Goal: Task Accomplishment & Management: Use online tool/utility

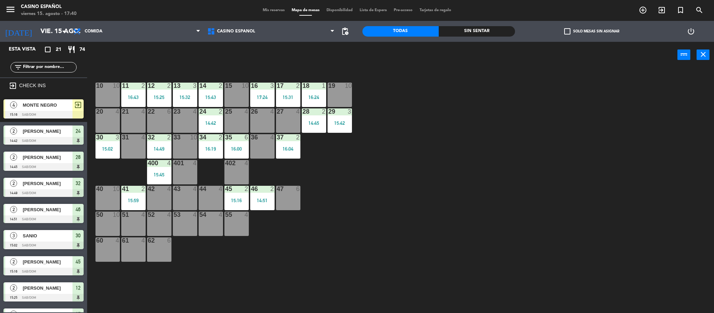
click at [64, 113] on div at bounding box center [43, 115] width 80 height 8
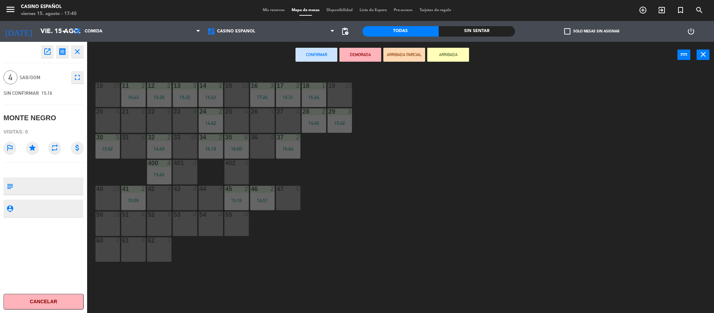
click at [78, 49] on icon "close" at bounding box center [77, 51] width 8 height 8
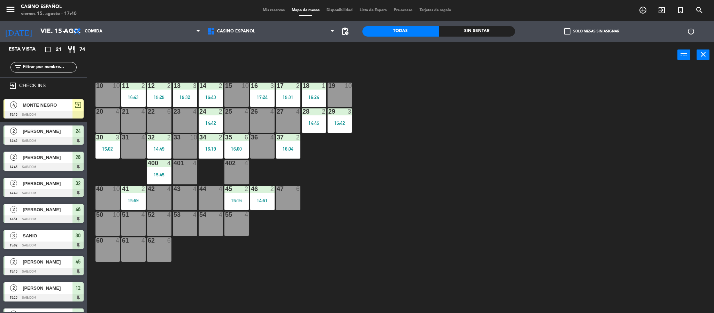
click at [53, 103] on span "MONTE NEGRO" at bounding box center [48, 104] width 50 height 7
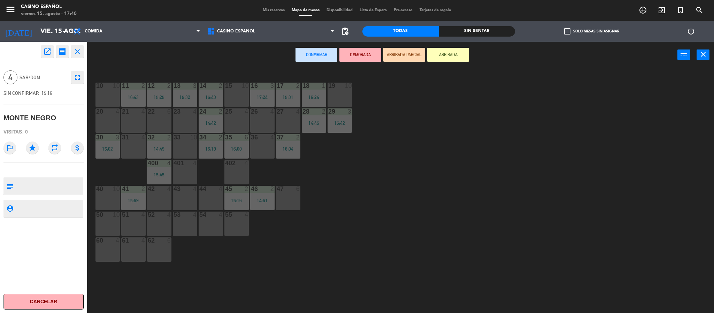
click at [78, 51] on icon "close" at bounding box center [77, 51] width 8 height 8
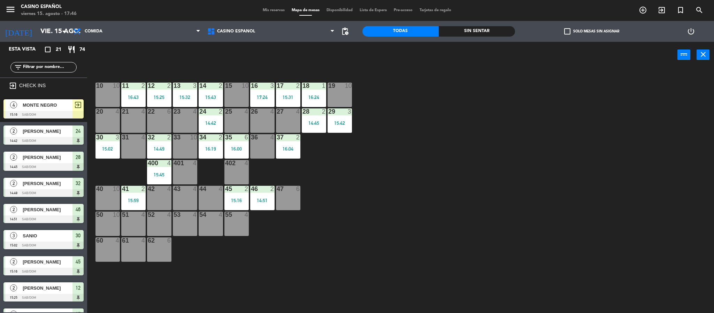
click at [640, 138] on div "10 10 11 2 16:43 12 2 15:25 13 3 15:32 14 2 15:43 15 10 16 3 17:24 17 2 15:31 1…" at bounding box center [404, 192] width 620 height 245
drag, startPoint x: 0, startPoint y: 27, endPoint x: 531, endPoint y: 113, distance: 537.8
click at [531, 113] on div "10 10 11 2 16:43 12 2 15:25 13 3 15:32 14 2 15:43 15 10 16 3 17:24 17 2 15:31 1…" at bounding box center [404, 192] width 620 height 245
click at [69, 100] on div "MONTE NEGRO" at bounding box center [47, 104] width 51 height 11
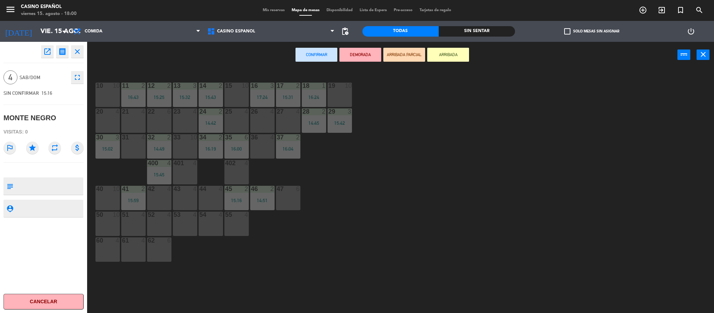
click at [179, 115] on div "23 4" at bounding box center [185, 120] width 24 height 24
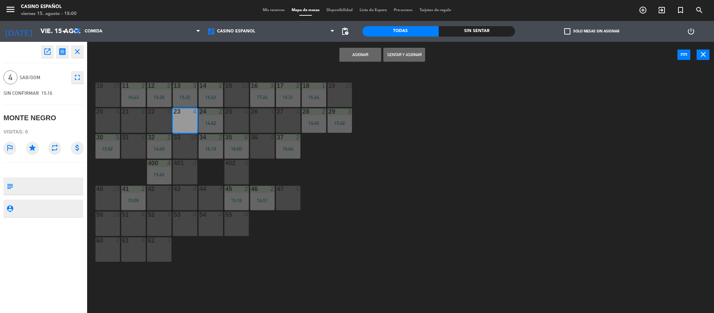
click at [401, 57] on button "Sentar y Asignar" at bounding box center [404, 55] width 42 height 14
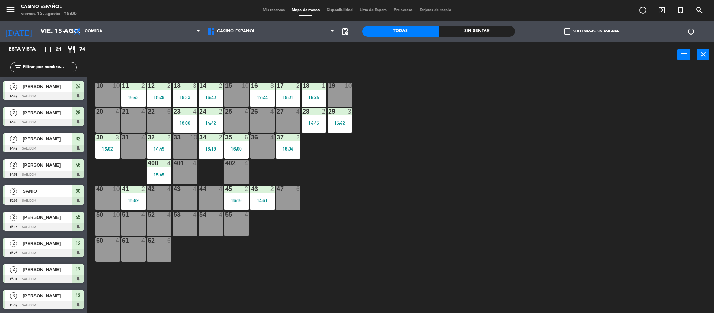
click at [18, 202] on div at bounding box center [43, 201] width 80 height 8
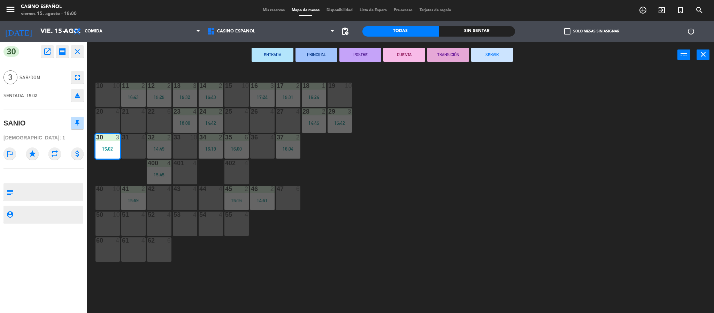
click at [486, 52] on button "SERVIR" at bounding box center [492, 55] width 42 height 14
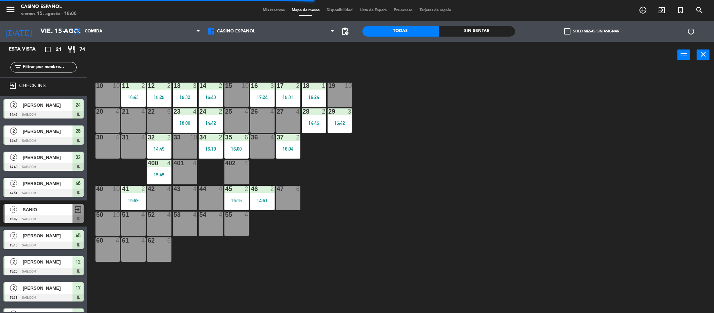
click at [20, 197] on div "2 [PERSON_NAME] 14:51 Sab/Dom 46" at bounding box center [43, 187] width 87 height 26
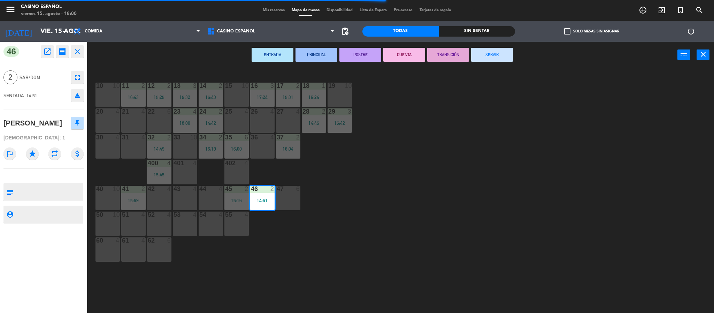
click at [488, 49] on button "SERVIR" at bounding box center [492, 55] width 42 height 14
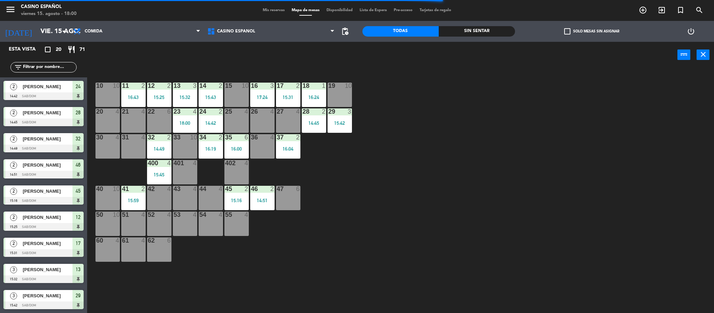
click at [41, 115] on span "[PERSON_NAME]" at bounding box center [48, 112] width 50 height 7
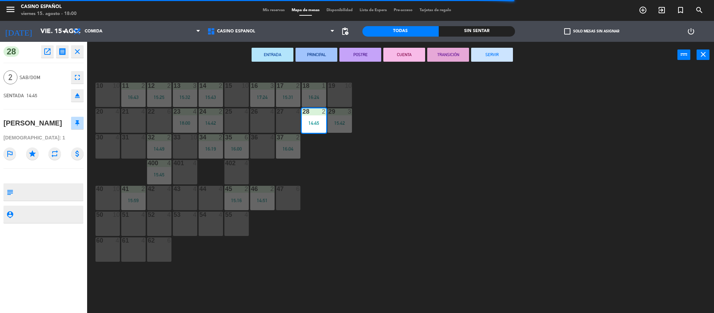
click at [501, 57] on button "SERVIR" at bounding box center [492, 55] width 42 height 14
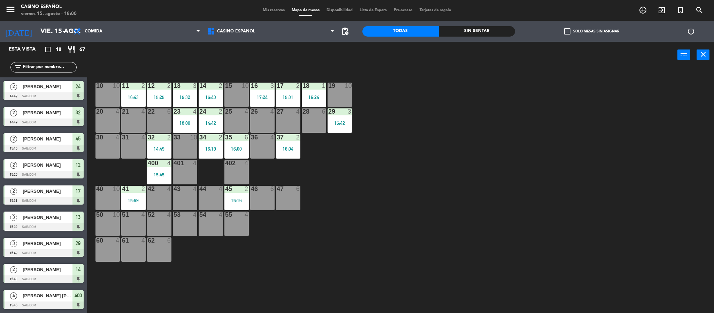
click at [38, 158] on div "2 [PERSON_NAME] 15:25 Sab/Dom 12" at bounding box center [43, 169] width 87 height 26
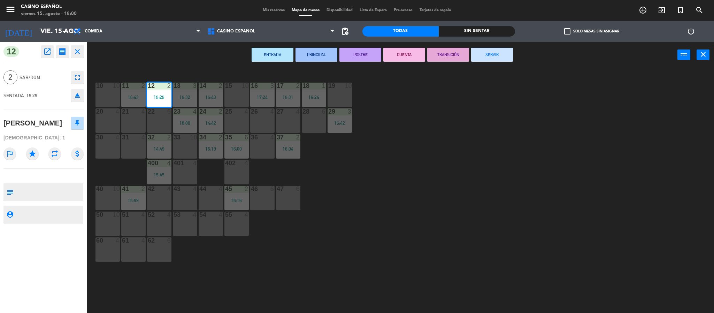
click at [480, 57] on button "SERVIR" at bounding box center [492, 55] width 42 height 14
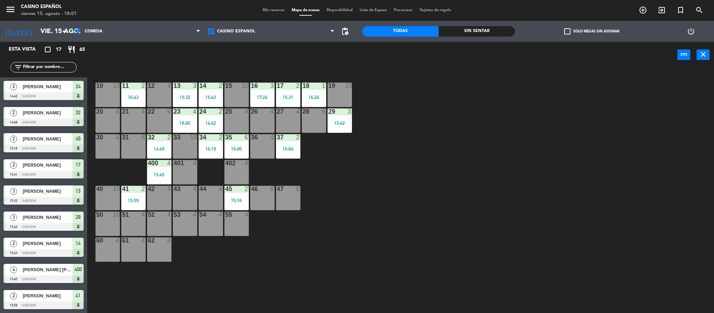
click at [38, 210] on div "3 PAOLA 15:42 Sab/Dom 29" at bounding box center [43, 221] width 87 height 26
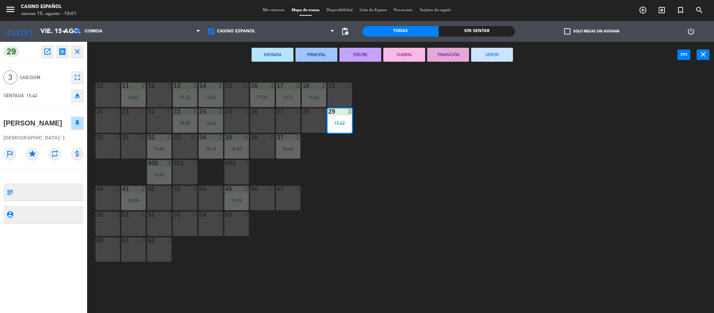
click at [491, 55] on button "SERVIR" at bounding box center [492, 55] width 42 height 14
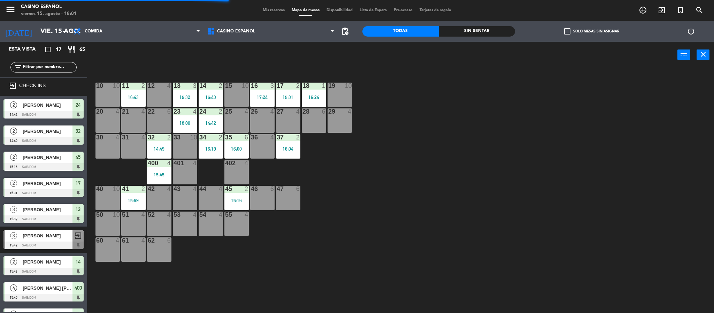
click at [32, 110] on div "[PERSON_NAME]" at bounding box center [47, 104] width 51 height 11
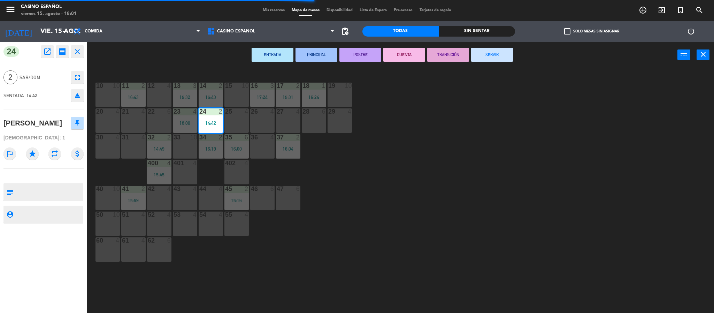
click at [501, 55] on button "SERVIR" at bounding box center [492, 55] width 42 height 14
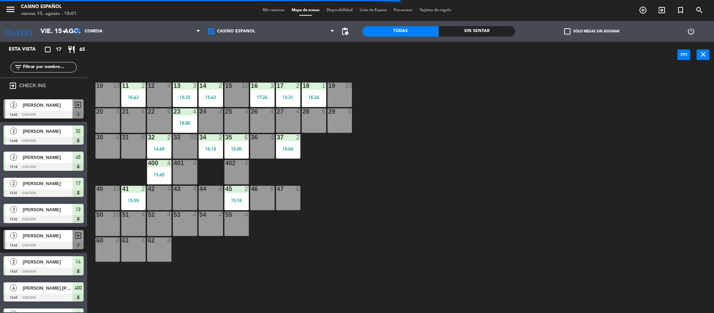
click at [41, 218] on div at bounding box center [43, 219] width 80 height 8
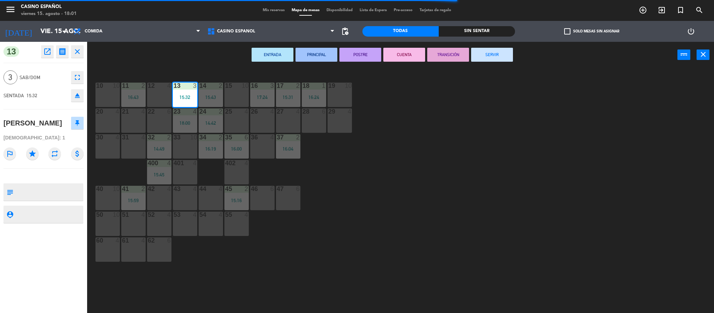
click at [485, 59] on button "SERVIR" at bounding box center [492, 55] width 42 height 14
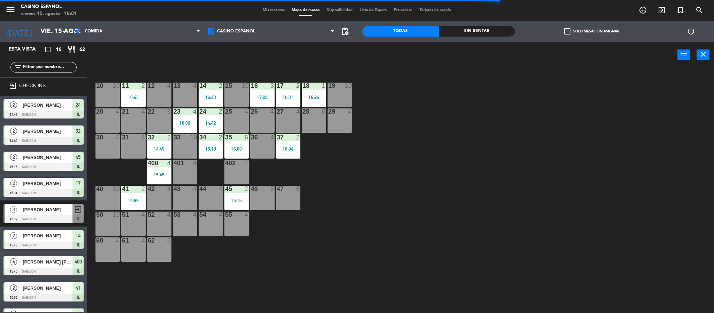
click at [54, 282] on div "2 [PERSON_NAME]" at bounding box center [38, 287] width 67 height 11
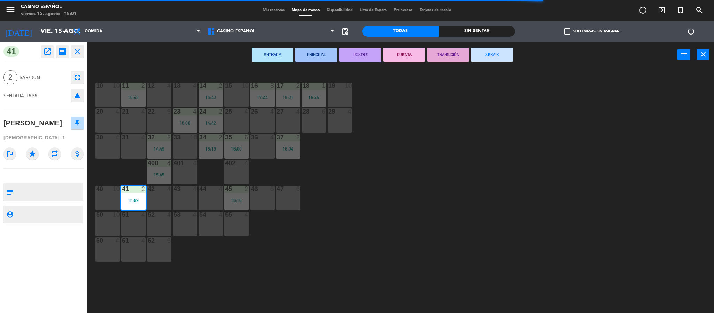
click at [506, 55] on button "SERVIR" at bounding box center [492, 55] width 42 height 14
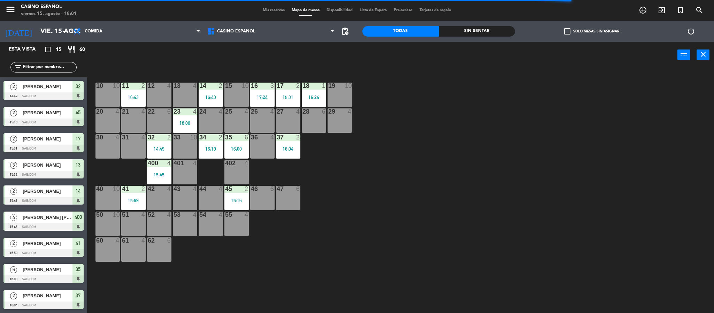
click at [44, 184] on div "2 [PERSON_NAME] 15:43 Sab/Dom 14" at bounding box center [43, 195] width 87 height 26
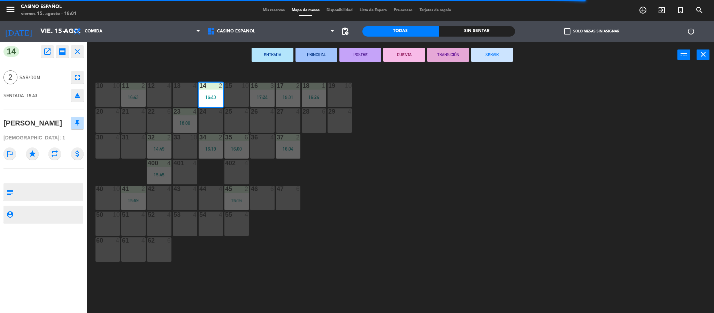
click at [493, 59] on button "SERVIR" at bounding box center [492, 55] width 42 height 14
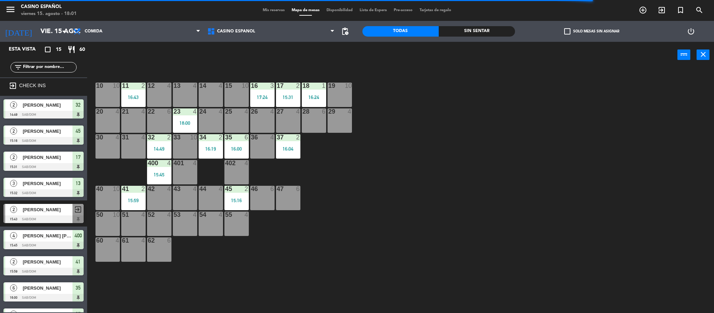
click at [32, 23] on div "[DATE] vie. 15 ago. arrow_drop_down" at bounding box center [35, 31] width 70 height 21
click at [37, 31] on input "vie. 15 ago." at bounding box center [79, 31] width 84 height 15
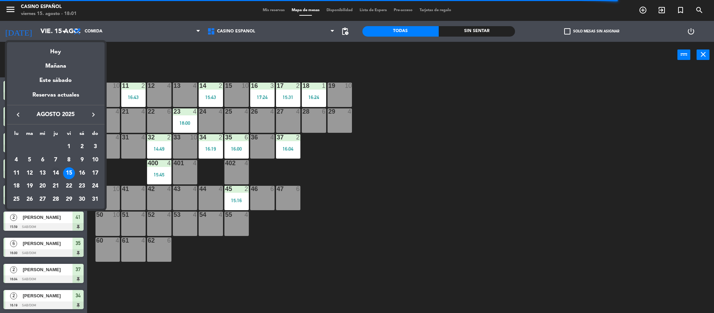
click at [57, 170] on div "14" at bounding box center [56, 173] width 12 height 12
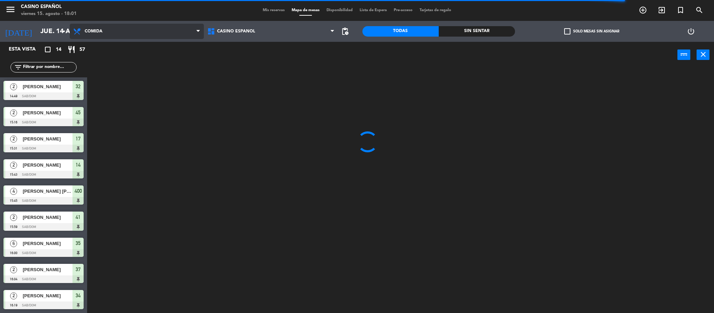
click at [121, 34] on span "Comida" at bounding box center [137, 31] width 134 height 15
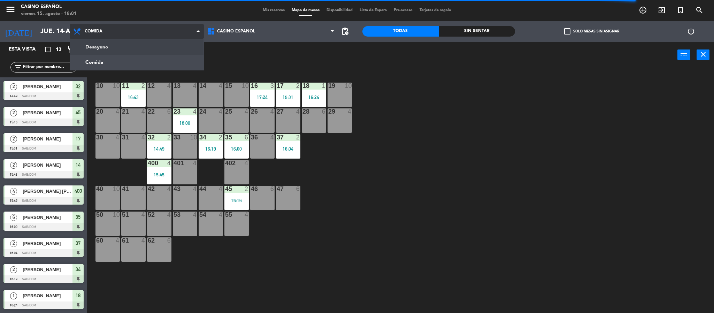
click at [129, 51] on ng-component "menu Casino Español viernes 15. agosto - 18:01 Mis reservas Mapa de mesas Dispo…" at bounding box center [357, 157] width 714 height 315
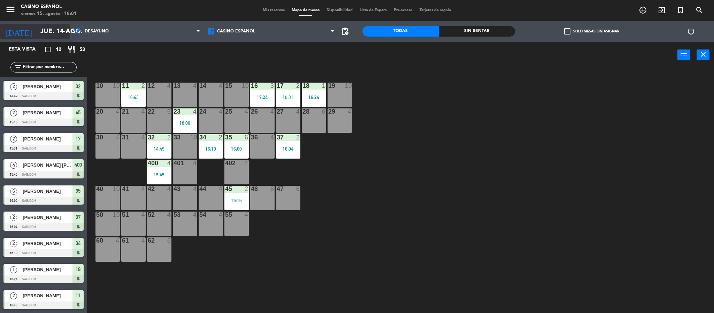
click at [37, 32] on input "jue. 14 ago." at bounding box center [79, 31] width 84 height 15
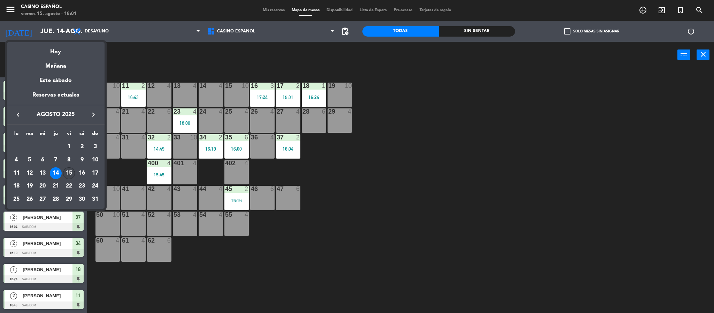
click at [65, 176] on div "15" at bounding box center [69, 173] width 12 height 12
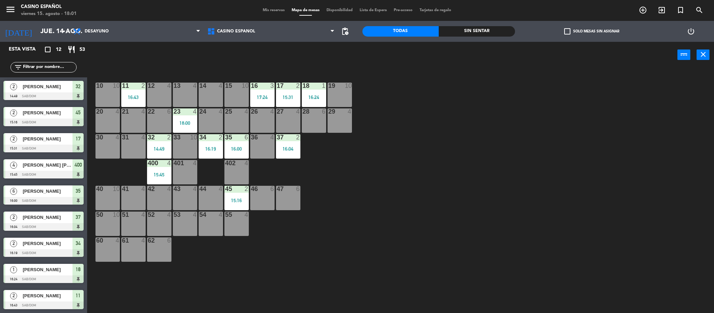
type input "vie. 15 ago."
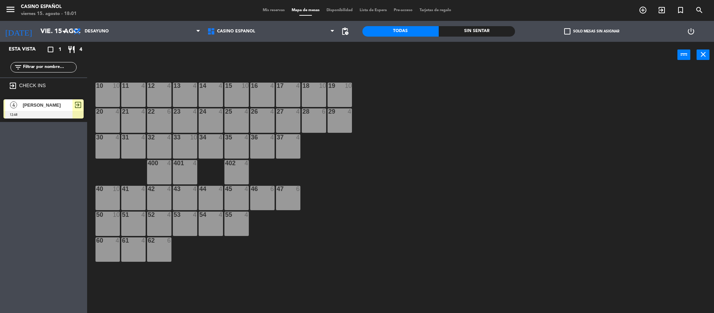
click at [63, 113] on div at bounding box center [43, 115] width 80 height 8
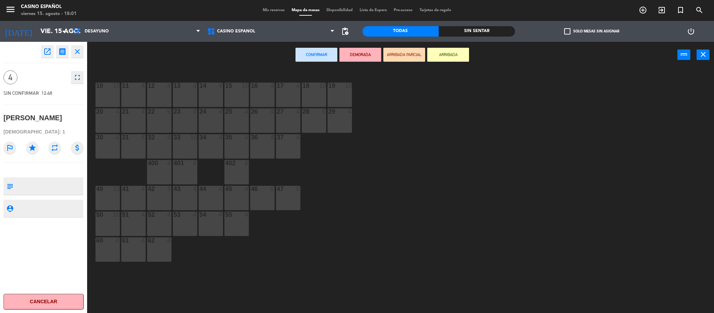
click at [151, 116] on div "22 6" at bounding box center [159, 120] width 24 height 24
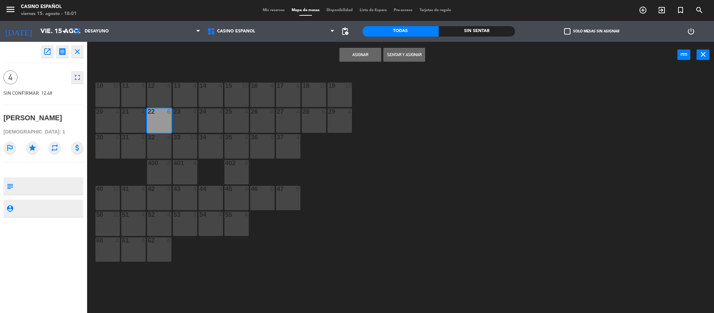
click at [423, 59] on button "Sentar y Asignar" at bounding box center [404, 55] width 42 height 14
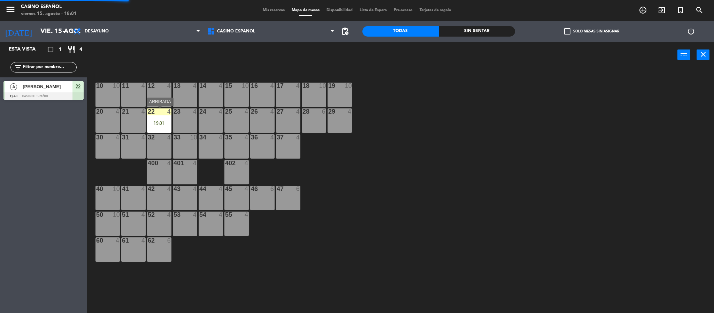
click at [165, 117] on div "22 4 19:01" at bounding box center [159, 120] width 24 height 24
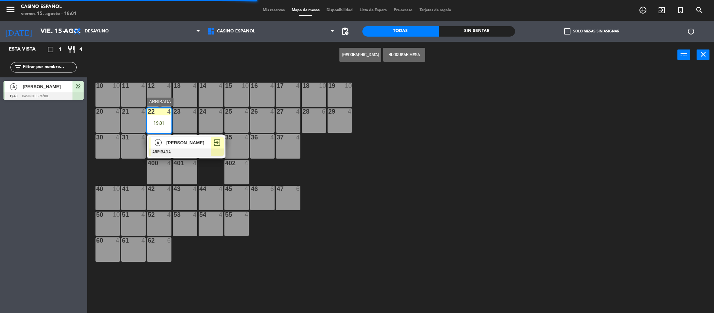
click at [194, 146] on span "[PERSON_NAME]" at bounding box center [188, 142] width 45 height 7
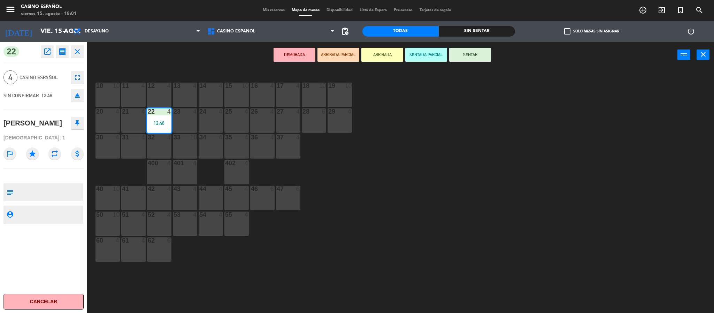
click at [470, 60] on button "SENTAR" at bounding box center [470, 55] width 42 height 14
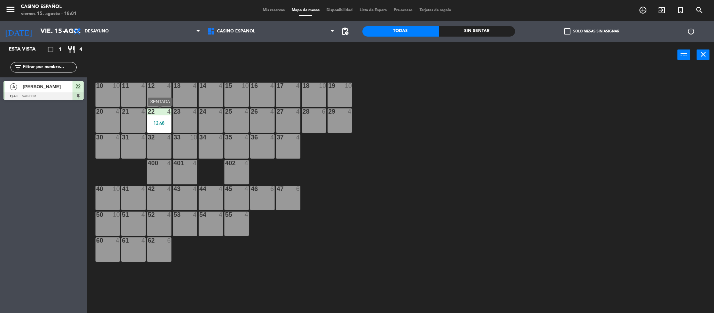
click at [161, 128] on div "22 4 12:48" at bounding box center [159, 120] width 24 height 24
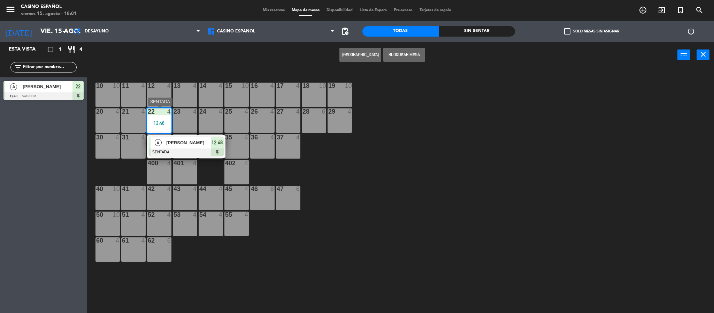
click at [174, 151] on div at bounding box center [186, 152] width 75 height 8
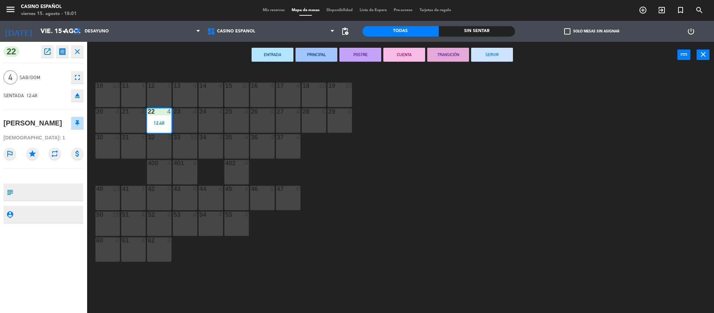
click at [481, 57] on button "SERVIR" at bounding box center [492, 55] width 42 height 14
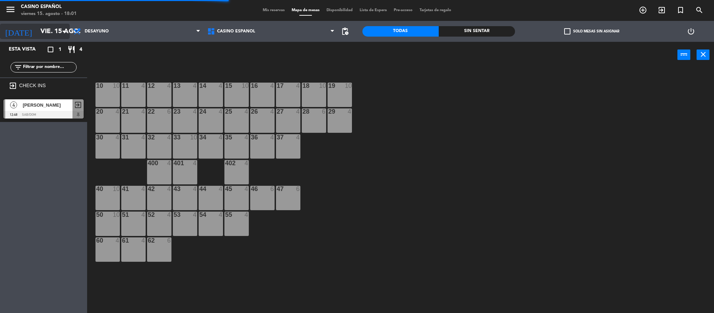
click at [50, 35] on input "vie. 15 ago." at bounding box center [79, 31] width 84 height 15
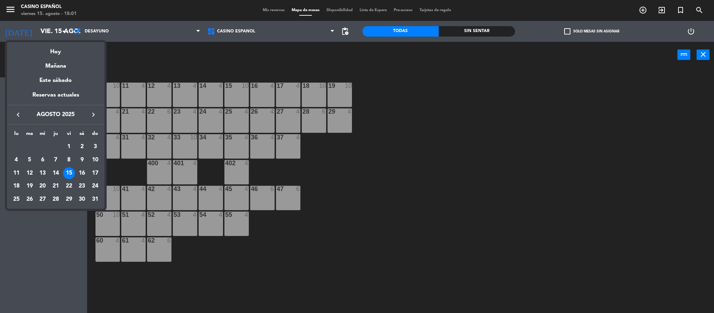
click at [157, 124] on div at bounding box center [357, 156] width 714 height 313
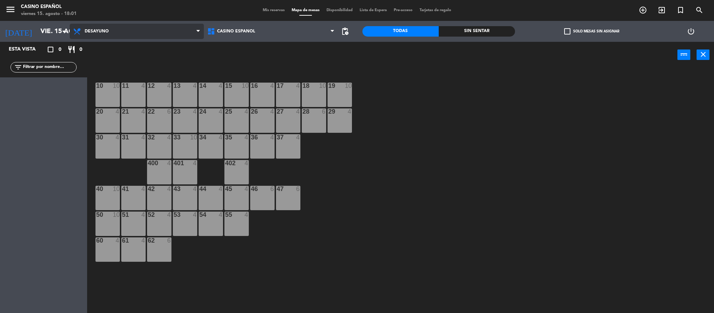
click at [102, 31] on span "Desayuno" at bounding box center [97, 31] width 24 height 5
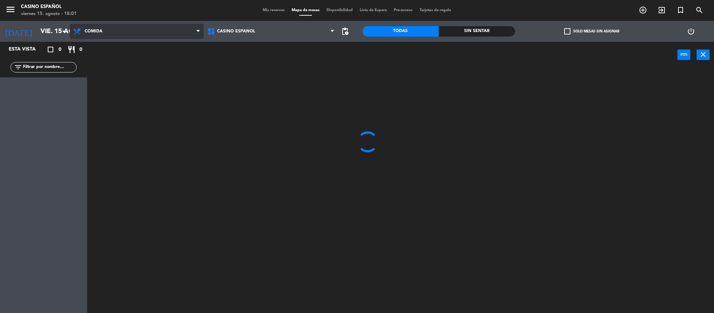
click at [95, 64] on ng-component "menu Casino Español viernes 15. agosto - 18:01 Mis reservas Mapa de mesas Dispo…" at bounding box center [357, 157] width 714 height 315
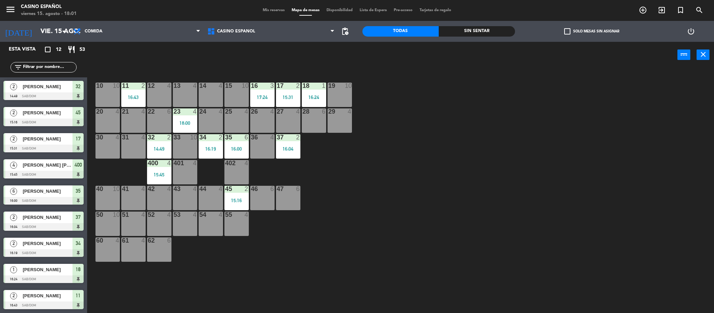
click at [47, 191] on span "[PERSON_NAME]" at bounding box center [48, 190] width 50 height 7
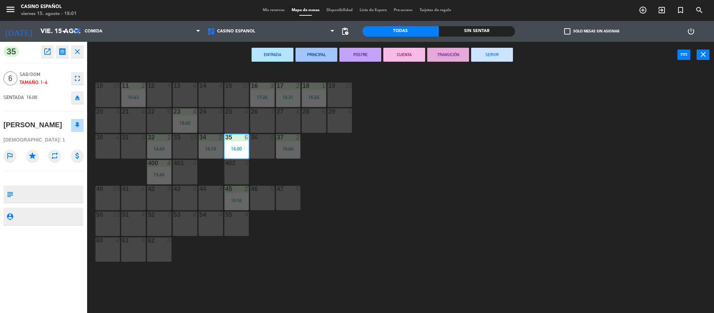
click at [506, 60] on button "SERVIR" at bounding box center [492, 55] width 42 height 14
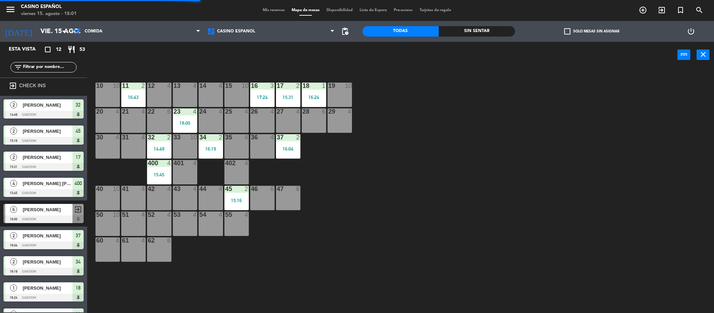
click at [16, 264] on span "2" at bounding box center [13, 261] width 7 height 7
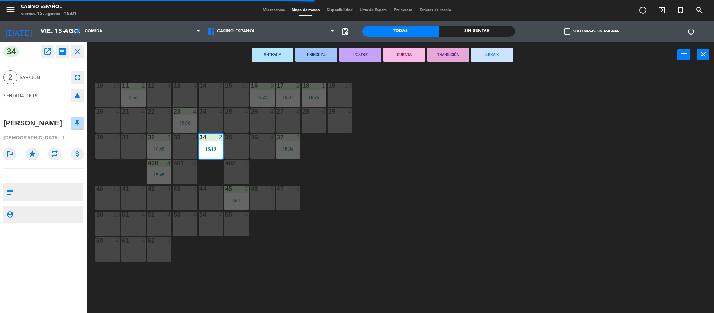
click at [473, 49] on button "SERVIR" at bounding box center [492, 55] width 42 height 14
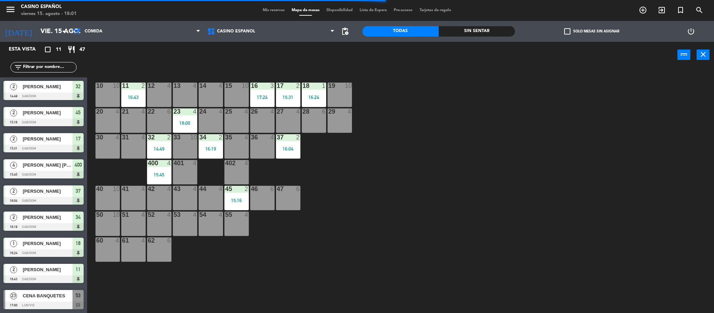
click at [33, 293] on span "CENA BANQUETES" at bounding box center [48, 295] width 50 height 7
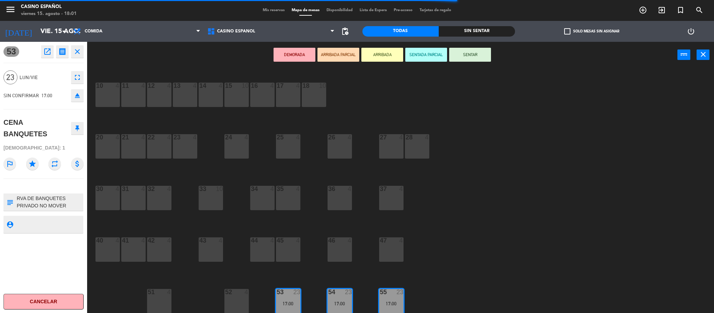
click at [85, 50] on div "53 open_in_new receipt 5:00 PM vie., 15 ago. 23 personas CENA BANQUETES Mesa 53…" at bounding box center [43, 177] width 87 height 271
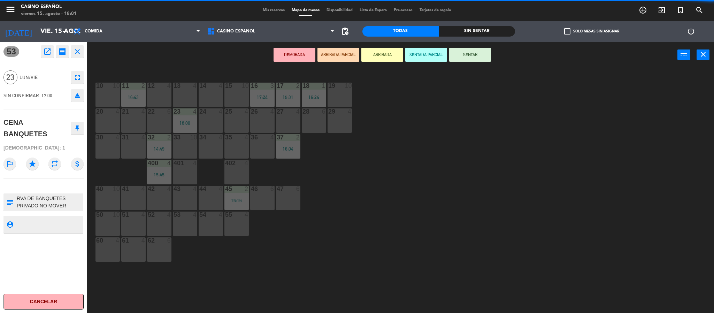
click at [77, 52] on icon "close" at bounding box center [77, 51] width 8 height 8
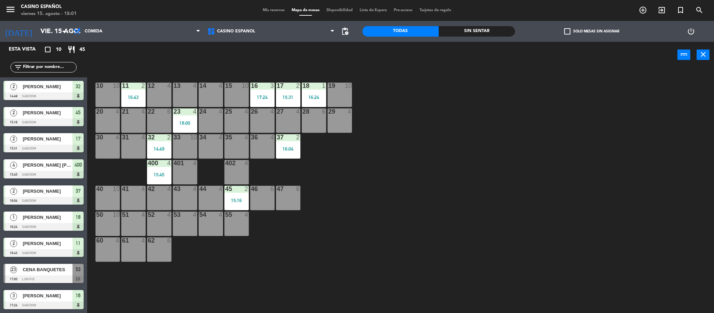
scroll to position [16, 0]
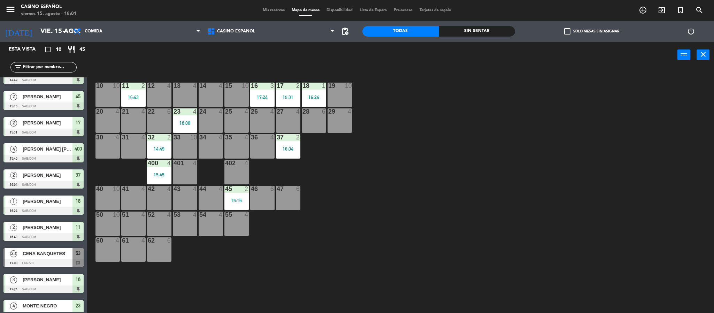
click at [64, 178] on span "[PERSON_NAME]" at bounding box center [48, 174] width 50 height 7
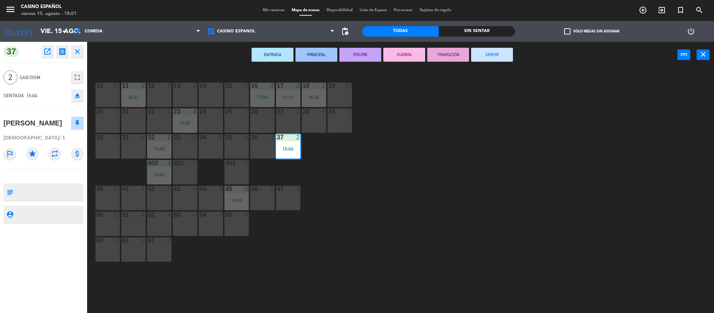
click at [502, 56] on button "SERVIR" at bounding box center [492, 55] width 42 height 14
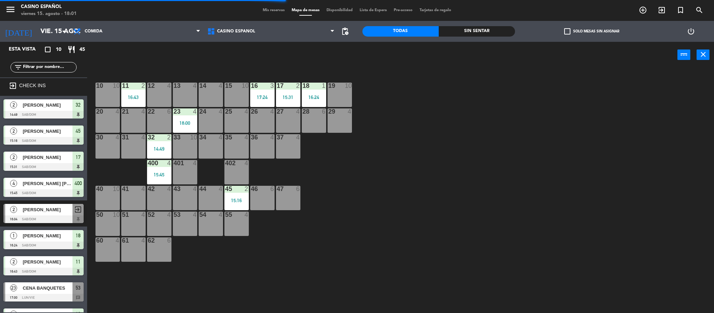
click at [40, 139] on div at bounding box center [43, 141] width 80 height 8
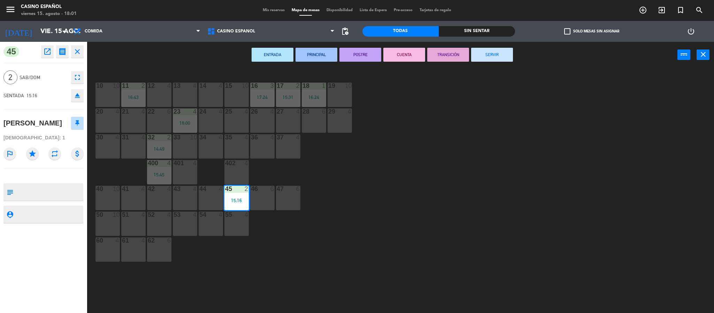
click at [488, 55] on button "SERVIR" at bounding box center [492, 55] width 42 height 14
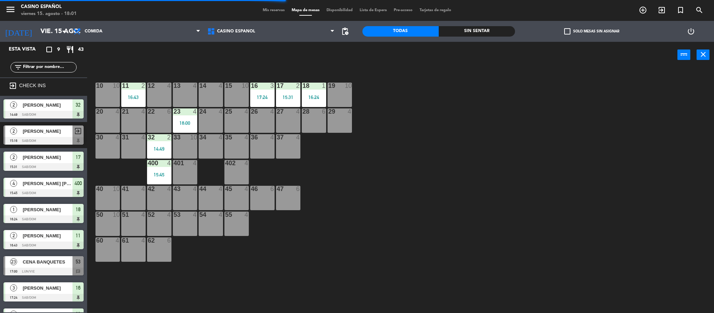
click at [44, 213] on span "[PERSON_NAME]" at bounding box center [48, 209] width 50 height 7
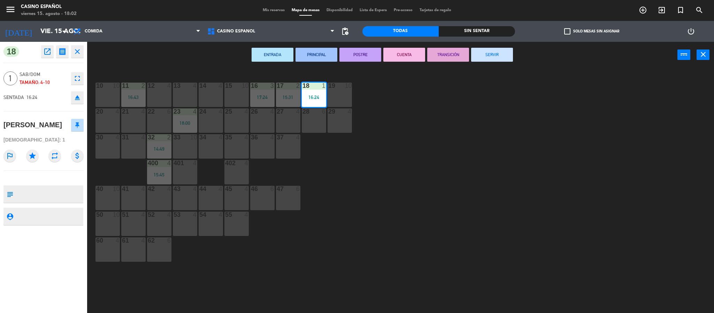
click at [495, 57] on button "SERVIR" at bounding box center [492, 55] width 42 height 14
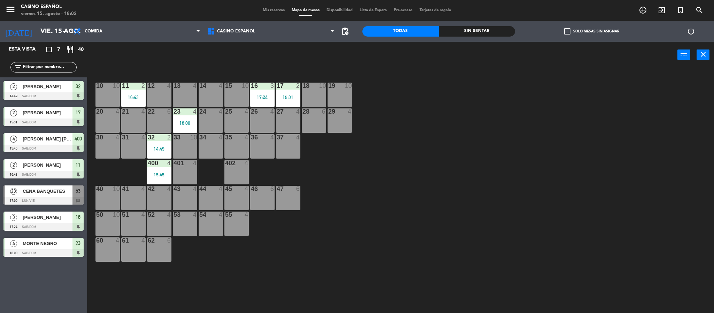
click at [44, 152] on div at bounding box center [43, 149] width 80 height 8
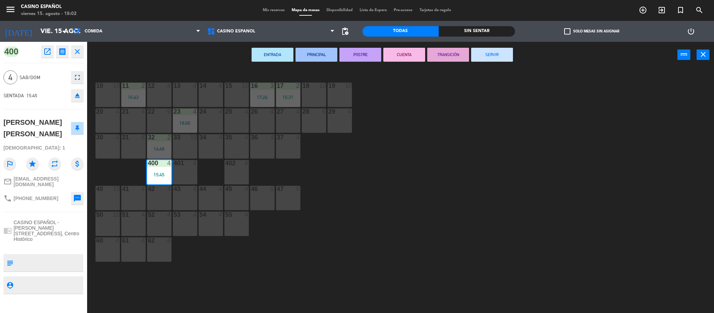
click at [488, 48] on button "SERVIR" at bounding box center [492, 55] width 42 height 14
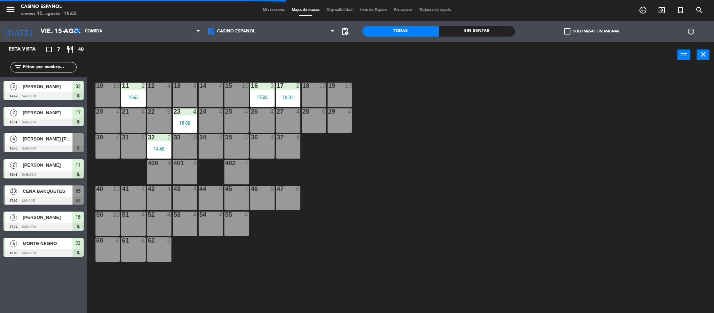
click at [71, 112] on span "[PERSON_NAME]" at bounding box center [48, 112] width 50 height 7
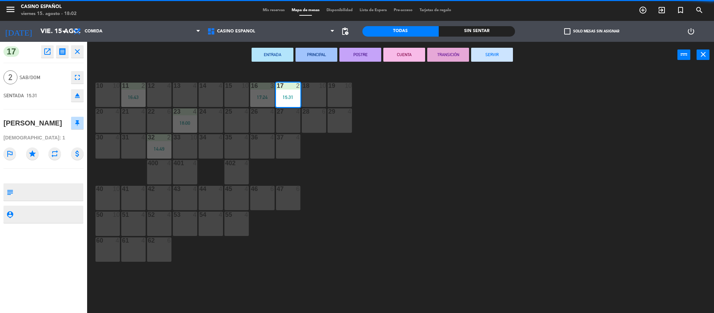
click at [488, 64] on div "ENTRADA PRINCIPAL POSTRE CUENTA TRANSICIÓN SERVIR power_input close" at bounding box center [382, 55] width 590 height 26
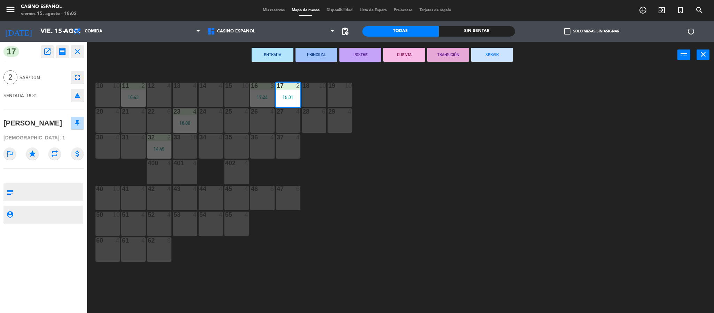
click at [493, 61] on button "SERVIR" at bounding box center [492, 55] width 42 height 14
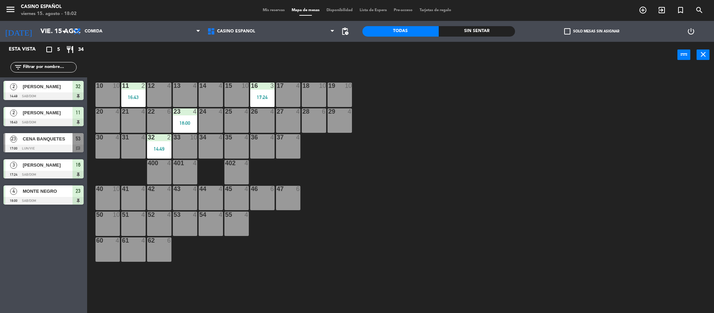
click at [30, 99] on div at bounding box center [43, 96] width 80 height 8
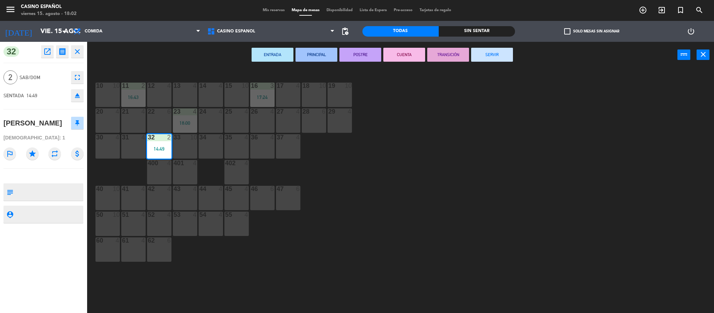
click at [488, 57] on button "SERVIR" at bounding box center [492, 55] width 42 height 14
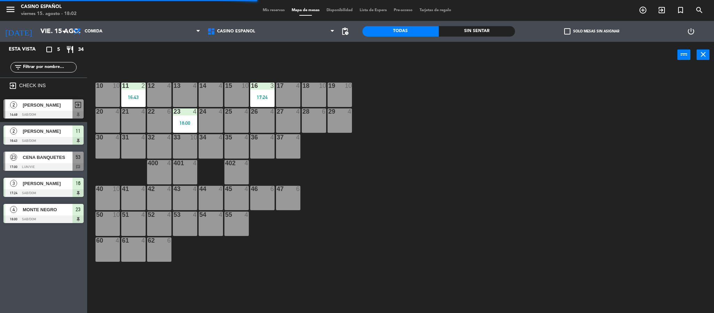
click at [35, 195] on div at bounding box center [43, 193] width 80 height 8
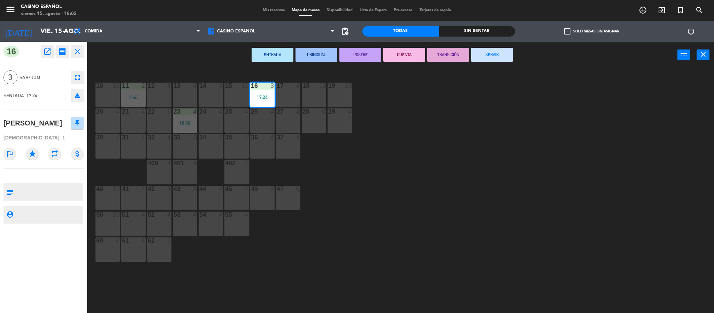
click at [491, 54] on button "SERVIR" at bounding box center [492, 55] width 42 height 14
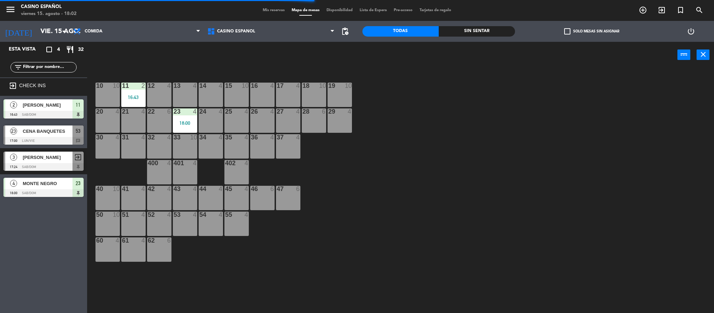
click at [46, 198] on div "4 MONTE NEGRO 18:00 Sab/Dom 23" at bounding box center [43, 187] width 87 height 26
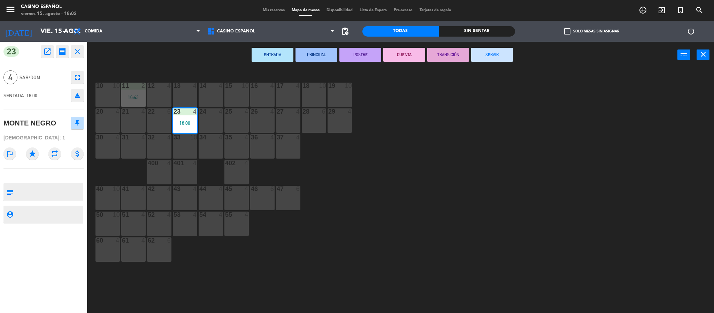
click at [479, 55] on button "SERVIR" at bounding box center [492, 55] width 42 height 14
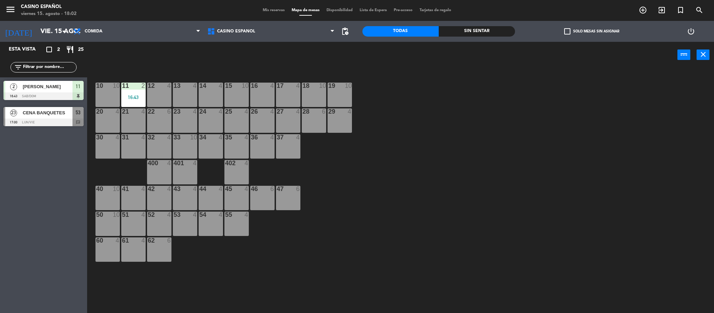
click at [25, 86] on span "[PERSON_NAME]" at bounding box center [48, 86] width 50 height 7
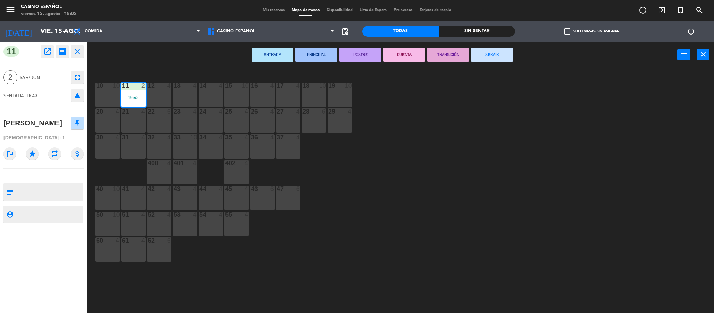
click at [479, 56] on button "SERVIR" at bounding box center [492, 55] width 42 height 14
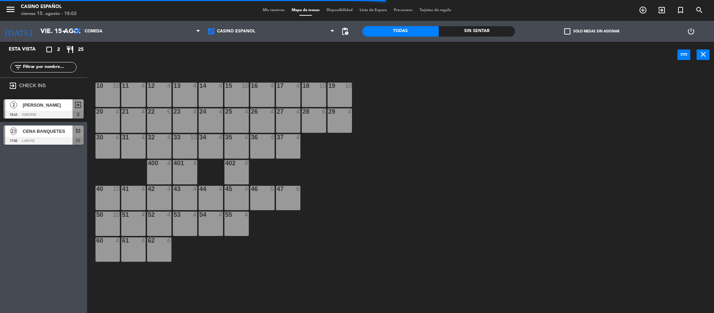
click at [37, 133] on span "CENA BANQUETES" at bounding box center [48, 131] width 50 height 7
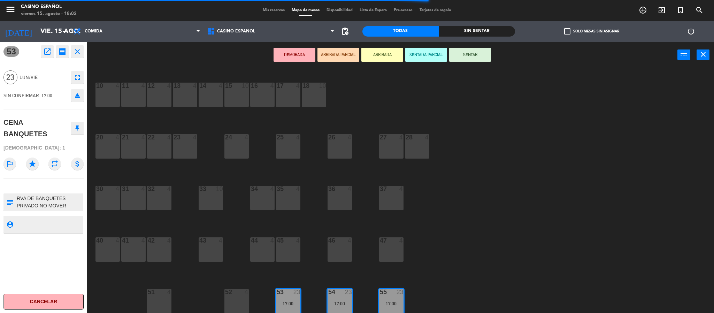
click at [177, 224] on div "10 4 11 4 12 4 13 4 14 4 15 10 16 4 17 4 18 10 20 4 21 4 22 4 23 4 24 4 25 4 26…" at bounding box center [404, 192] width 620 height 245
